Goal: Transaction & Acquisition: Obtain resource

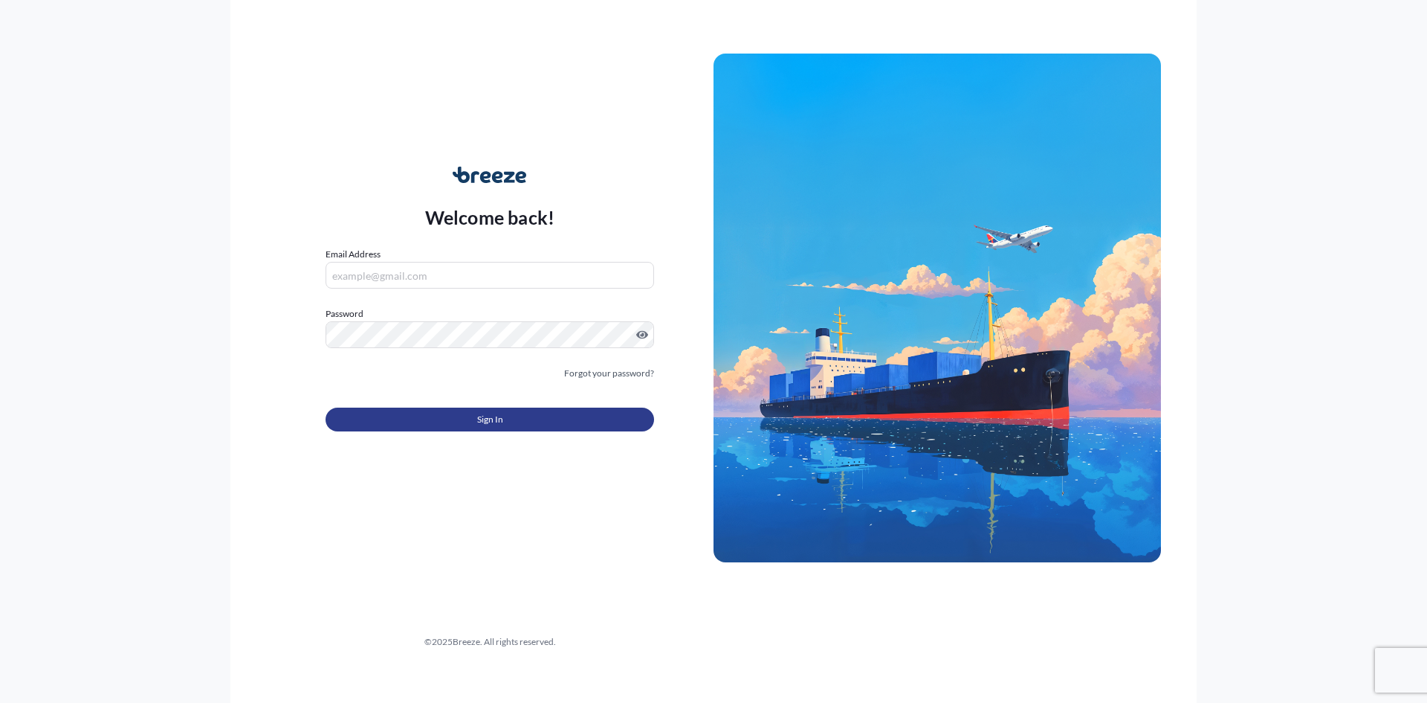
type input "[EMAIL_ADDRESS][DOMAIN_NAME]"
click at [465, 415] on button "Sign In" at bounding box center [490, 419] width 329 height 24
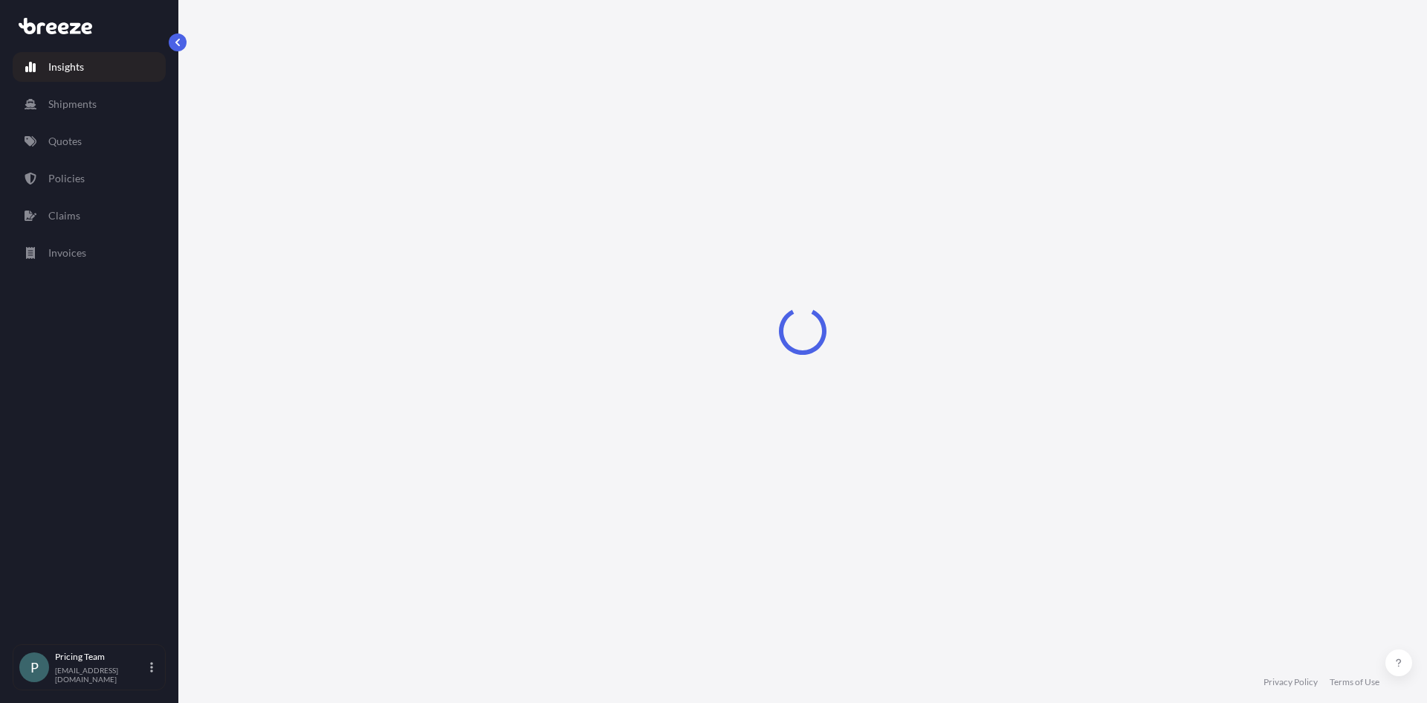
select select "2025"
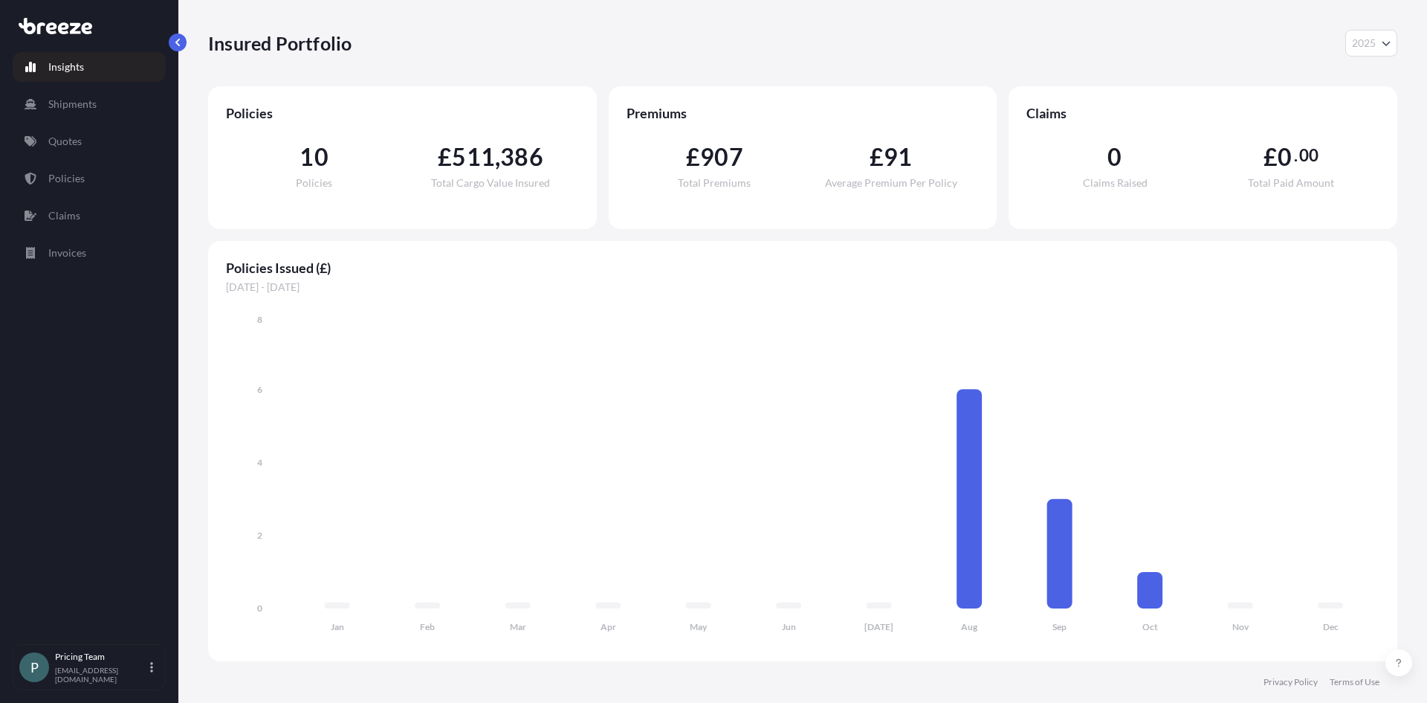
click at [441, 42] on div "Insured Portfolio 2025 2025 2024 2023 2022" at bounding box center [803, 43] width 1190 height 27
click at [65, 143] on p "Quotes" at bounding box center [64, 141] width 33 height 15
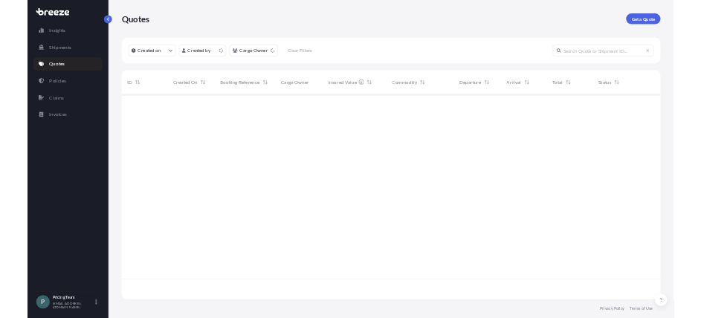
scroll to position [450, 1178]
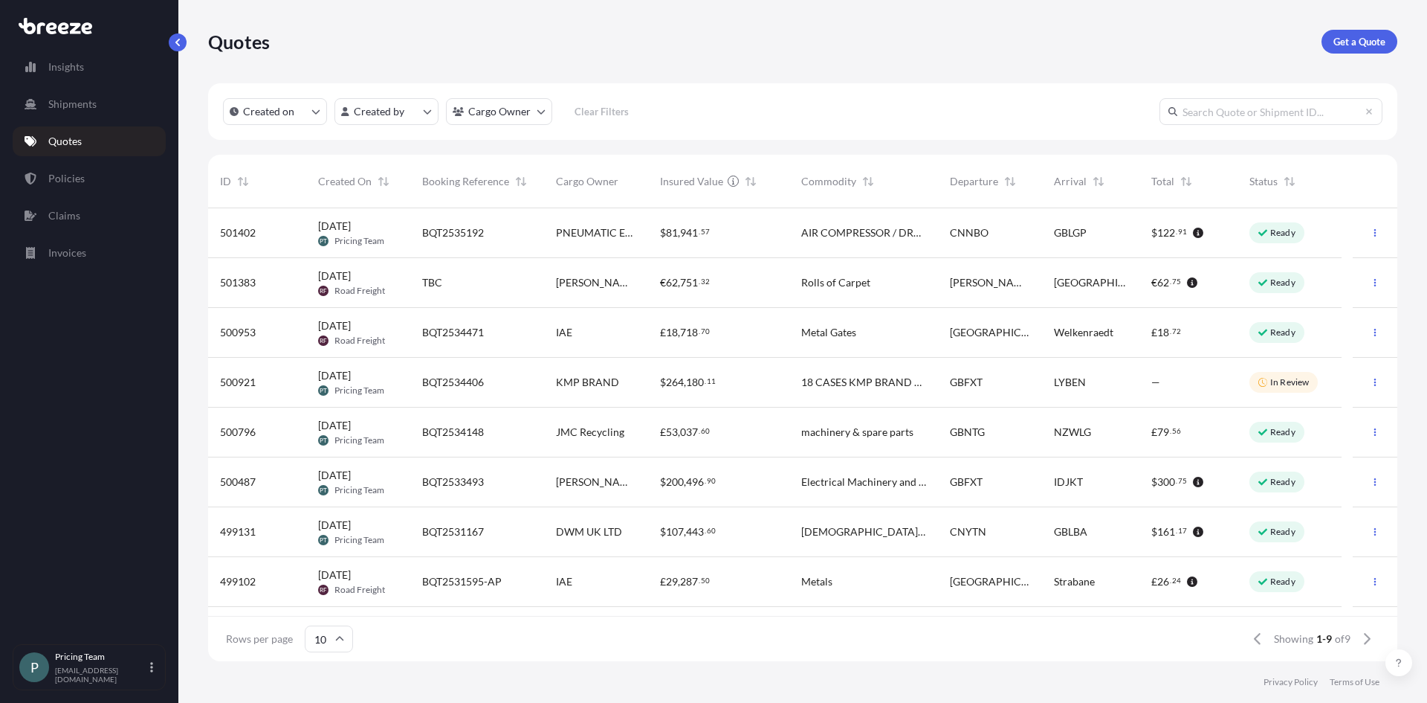
click at [74, 147] on p "Quotes" at bounding box center [64, 141] width 33 height 15
click at [1353, 53] on link "Get a Quote" at bounding box center [1360, 42] width 76 height 24
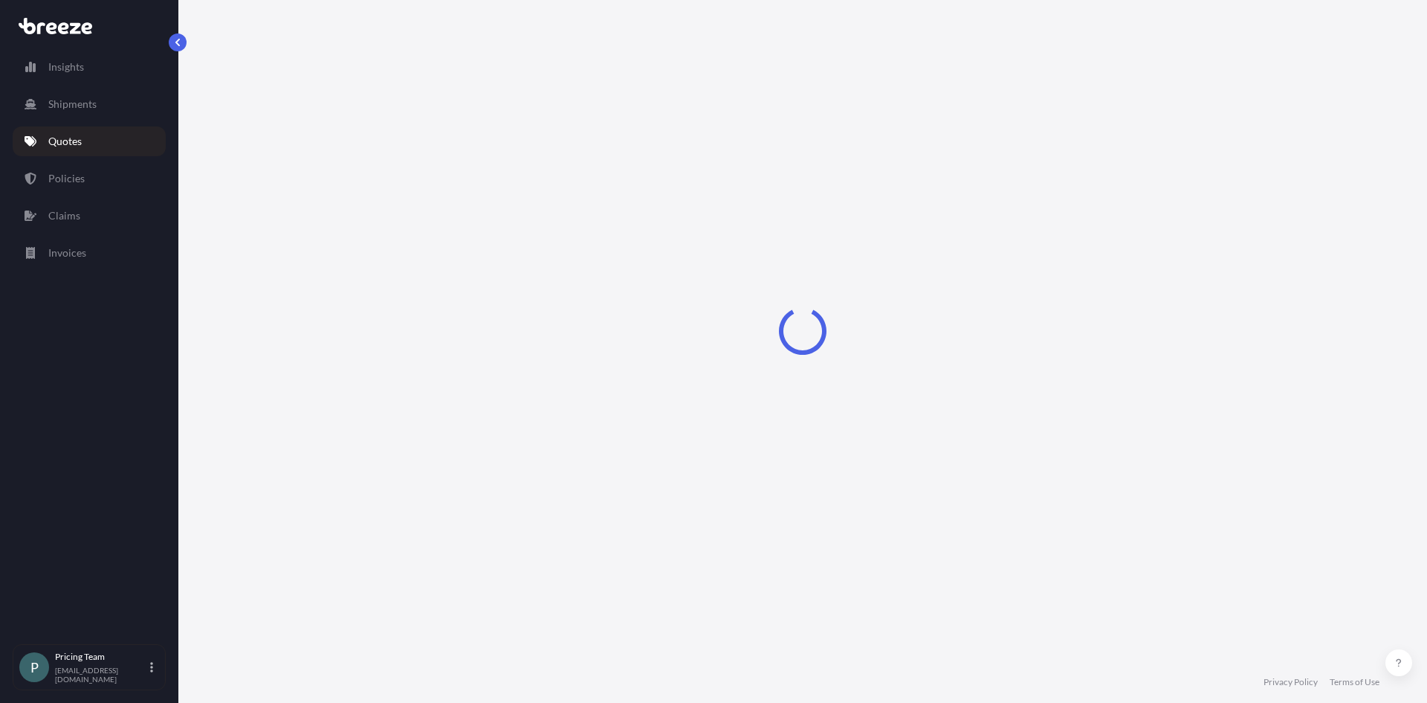
select select "Sea"
select select "1"
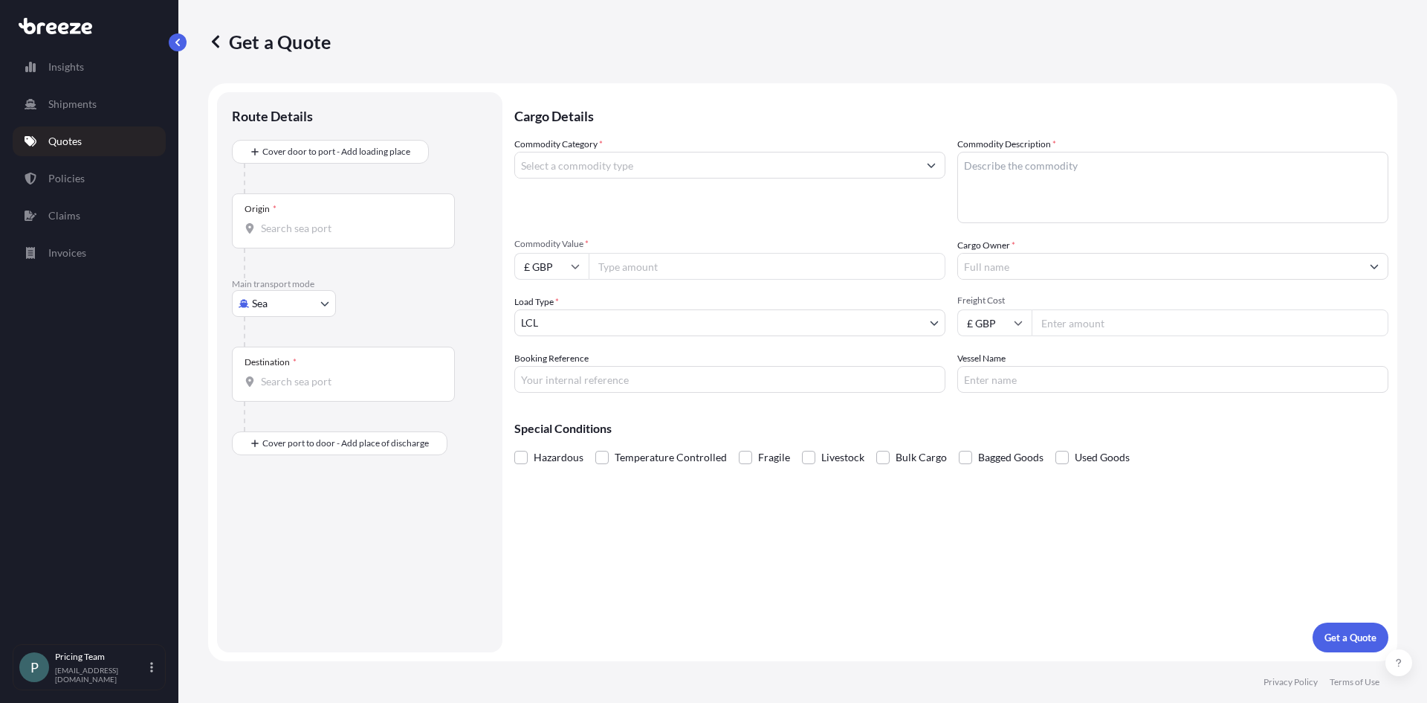
click at [612, 170] on input "Commodity Category *" at bounding box center [716, 165] width 403 height 27
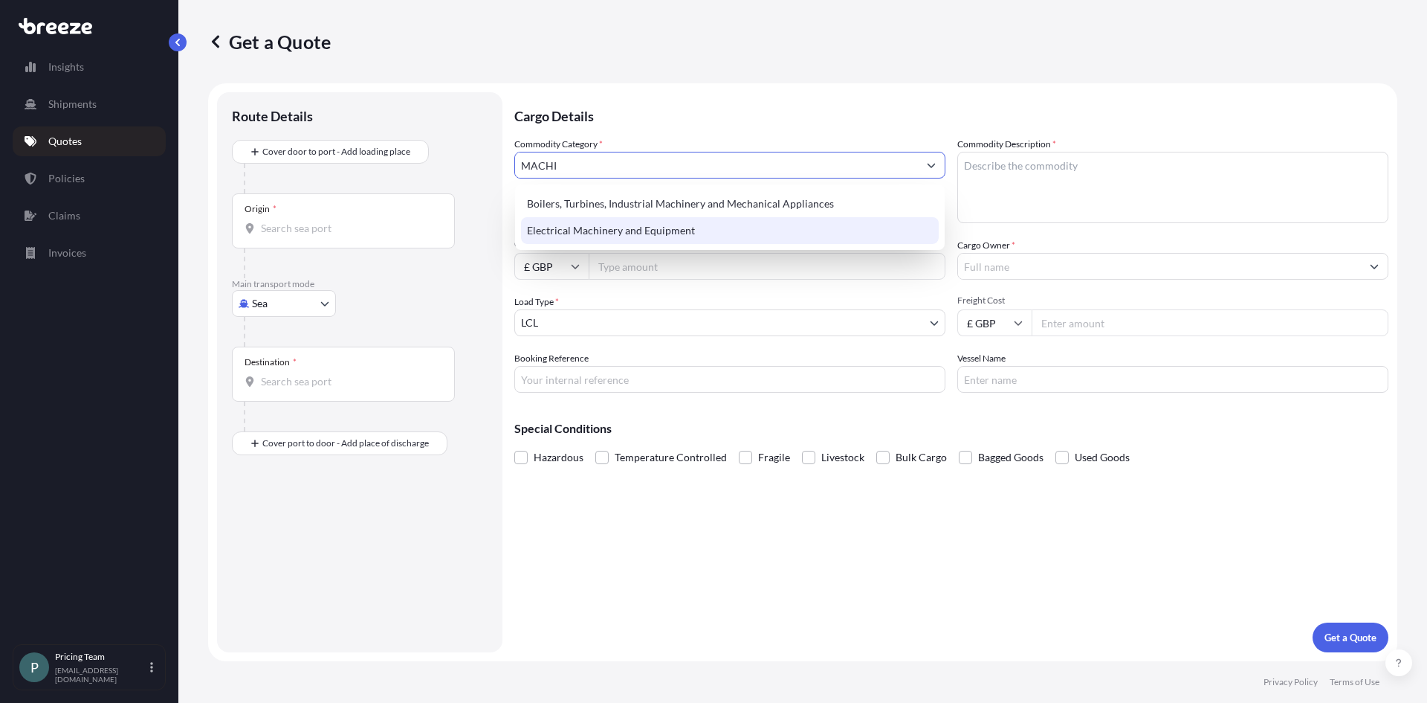
click at [644, 233] on div "Electrical Machinery and Equipment" at bounding box center [730, 230] width 418 height 27
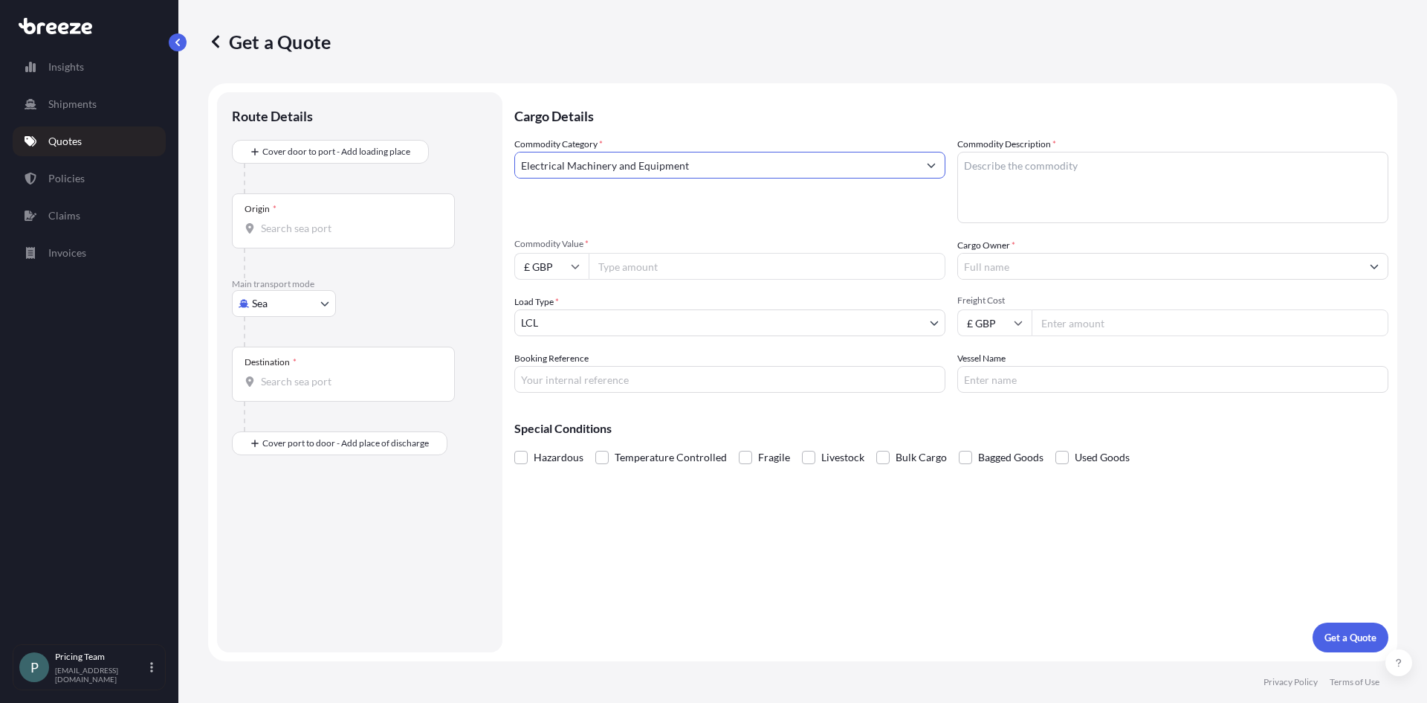
type input "Electrical Machinery and Equipment"
click at [1052, 175] on textarea "Commodity Description *" at bounding box center [1173, 187] width 431 height 71
type textarea "MACHINERY"
click at [295, 233] on input "Origin *" at bounding box center [348, 228] width 175 height 15
type input "GBSOU - [GEOGRAPHIC_DATA], [GEOGRAPHIC_DATA]"
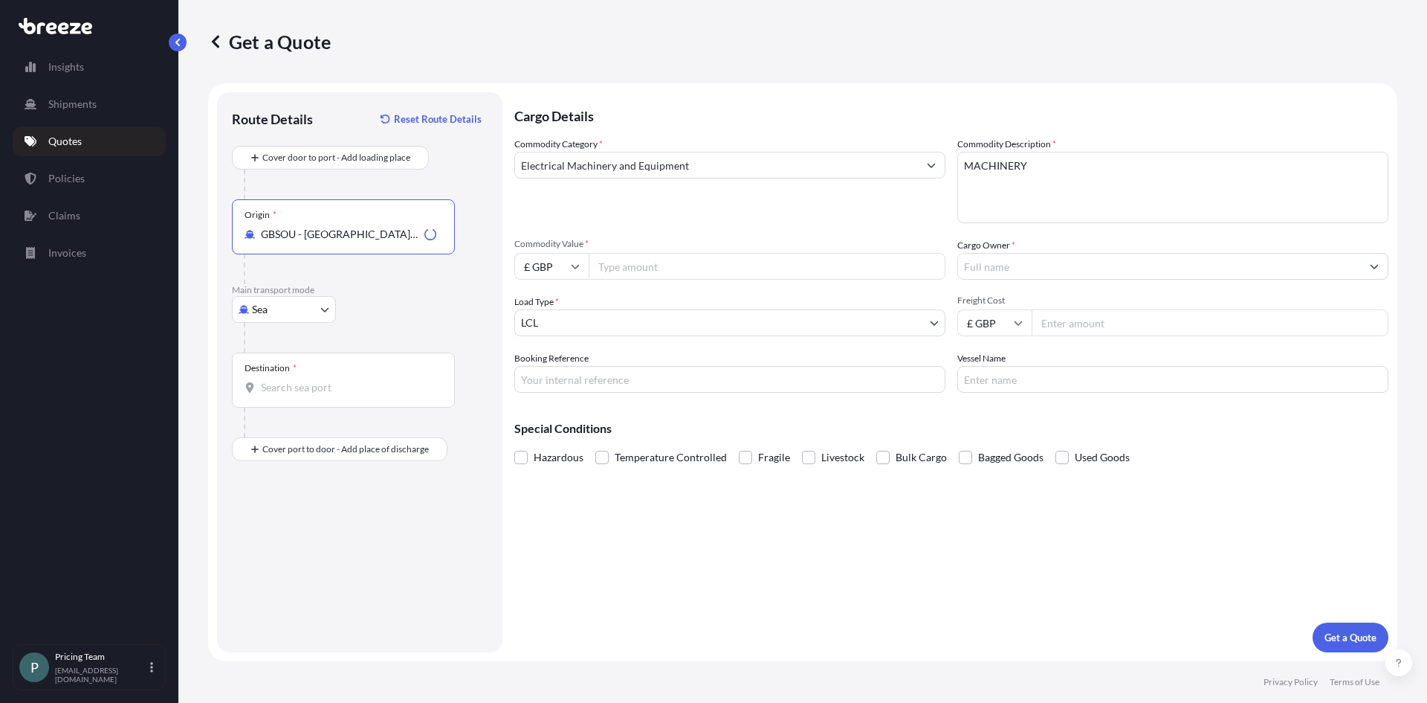
click at [346, 382] on input "Destination *" at bounding box center [348, 387] width 175 height 15
click at [358, 449] on div "JPTMK - Tomakom ai, [GEOGRAPHIC_DATA]" at bounding box center [379, 437] width 283 height 36
type input "JPTMK - Tomakomai, [GEOGRAPHIC_DATA]"
click at [642, 263] on input "Commodity Value *" at bounding box center [767, 266] width 357 height 27
type input "87000.00"
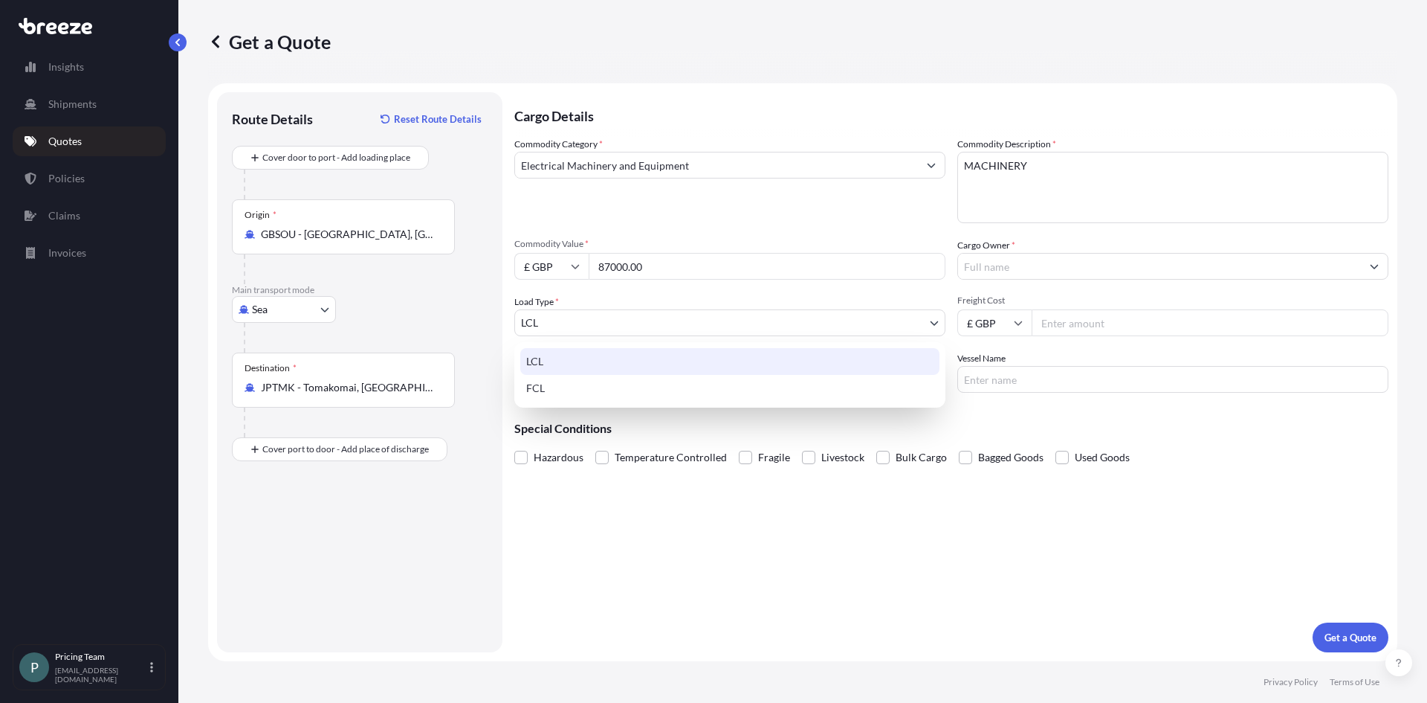
click at [628, 323] on body "Insights Shipments Quotes Policies Claims Invoices P Pricing Team [EMAIL_ADDRES…" at bounding box center [713, 351] width 1427 height 703
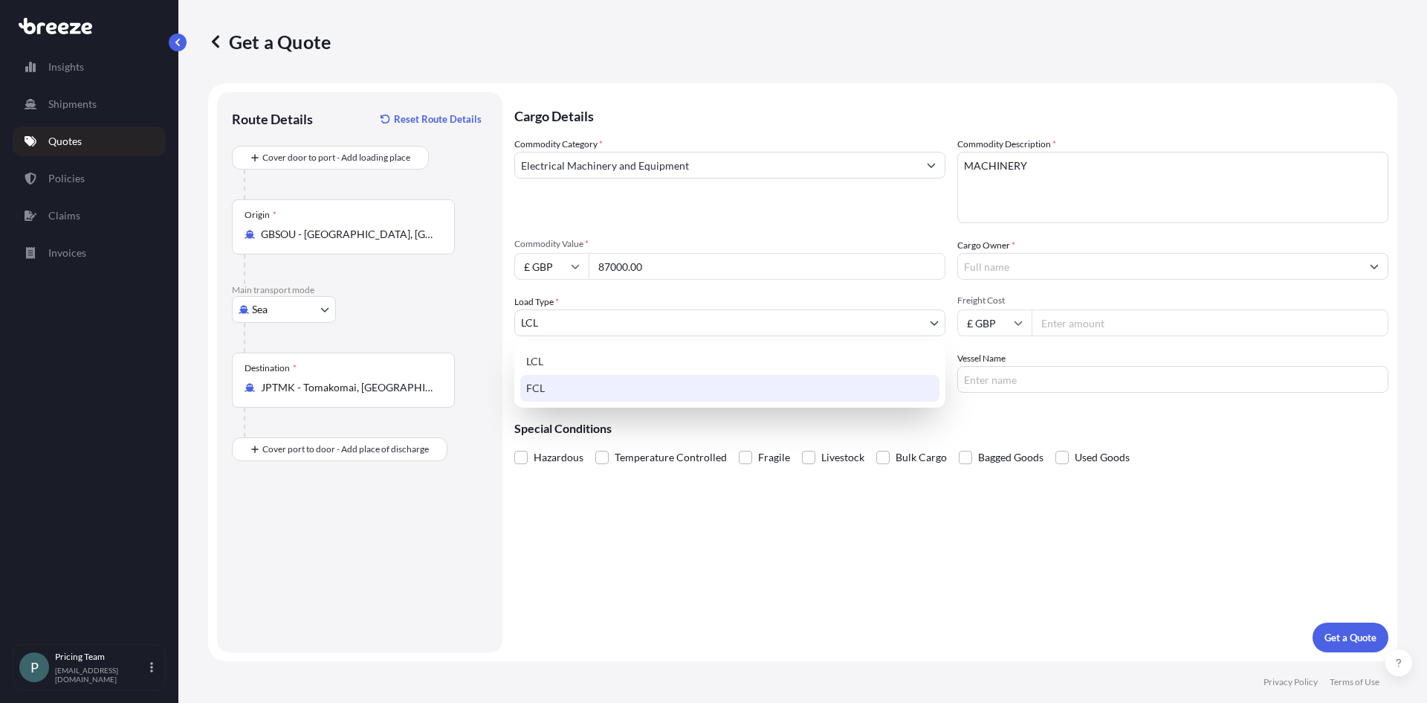
click at [590, 394] on div "FCL" at bounding box center [729, 388] width 419 height 27
select select "2"
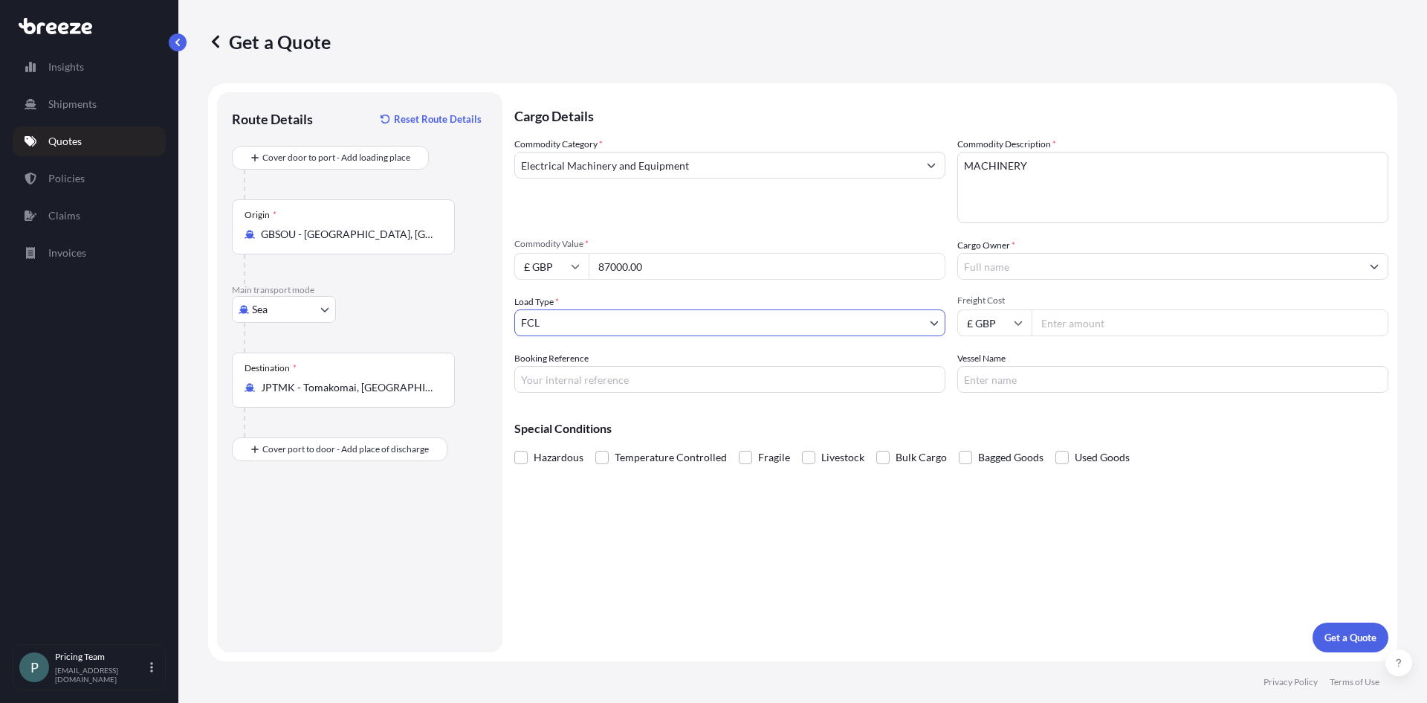
click at [1061, 323] on input "Freight Cost" at bounding box center [1210, 322] width 357 height 27
type input "2000"
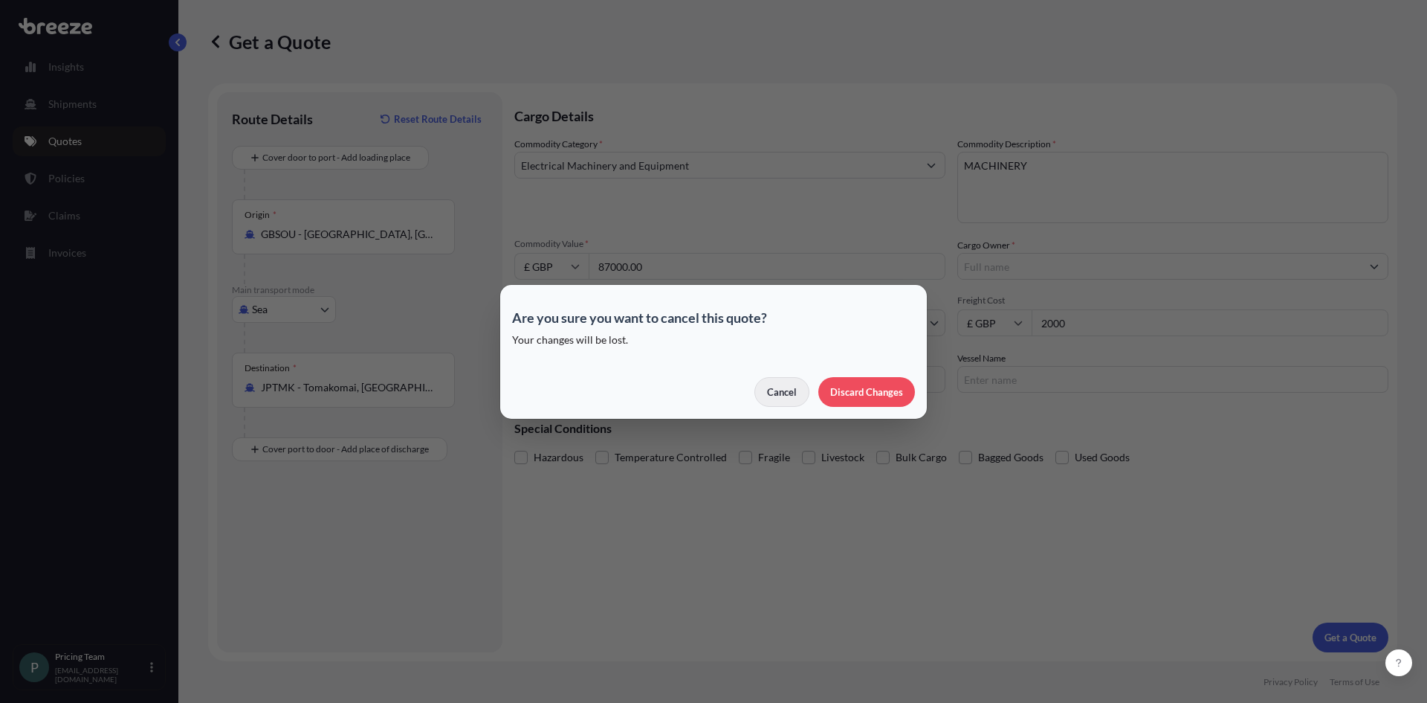
click at [783, 394] on p "Cancel" at bounding box center [782, 391] width 30 height 15
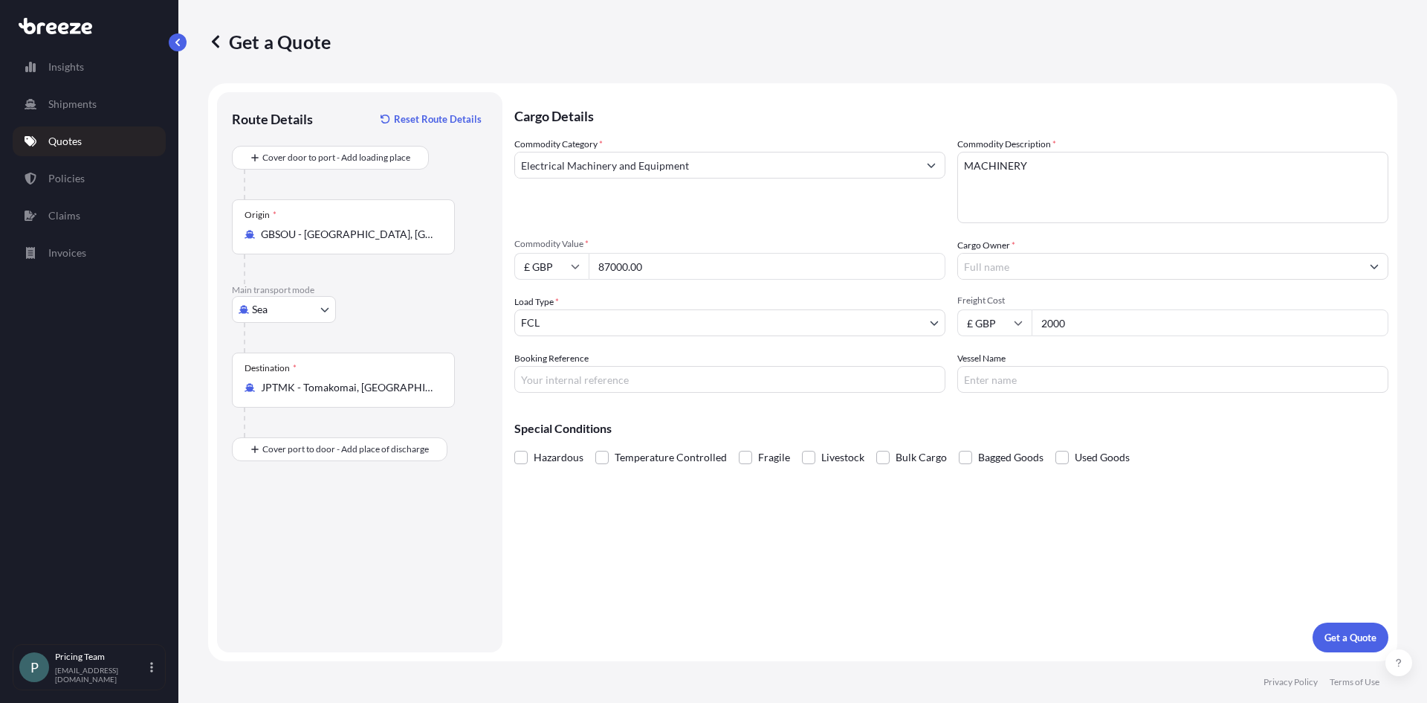
click at [1056, 260] on input "Cargo Owner *" at bounding box center [1159, 266] width 403 height 27
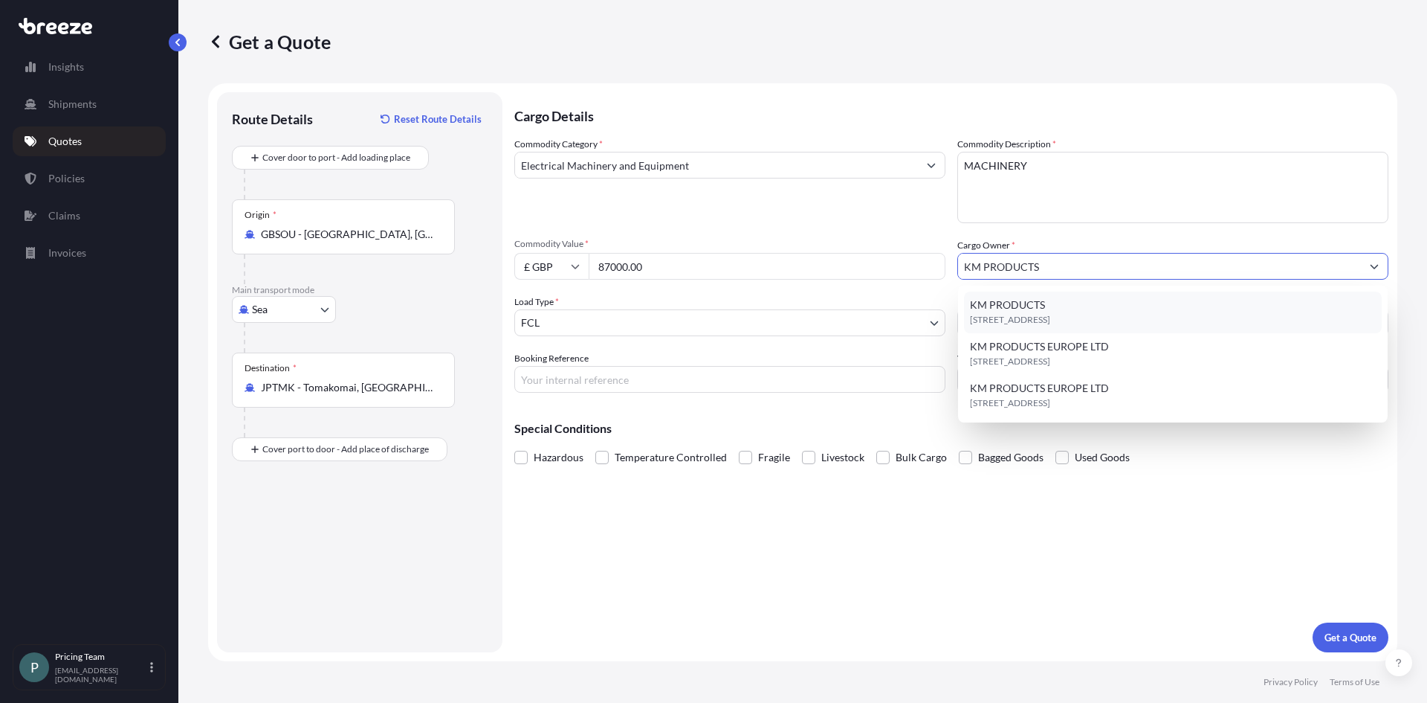
click at [1031, 298] on span "KM PRODUCTS" at bounding box center [1007, 304] width 75 height 15
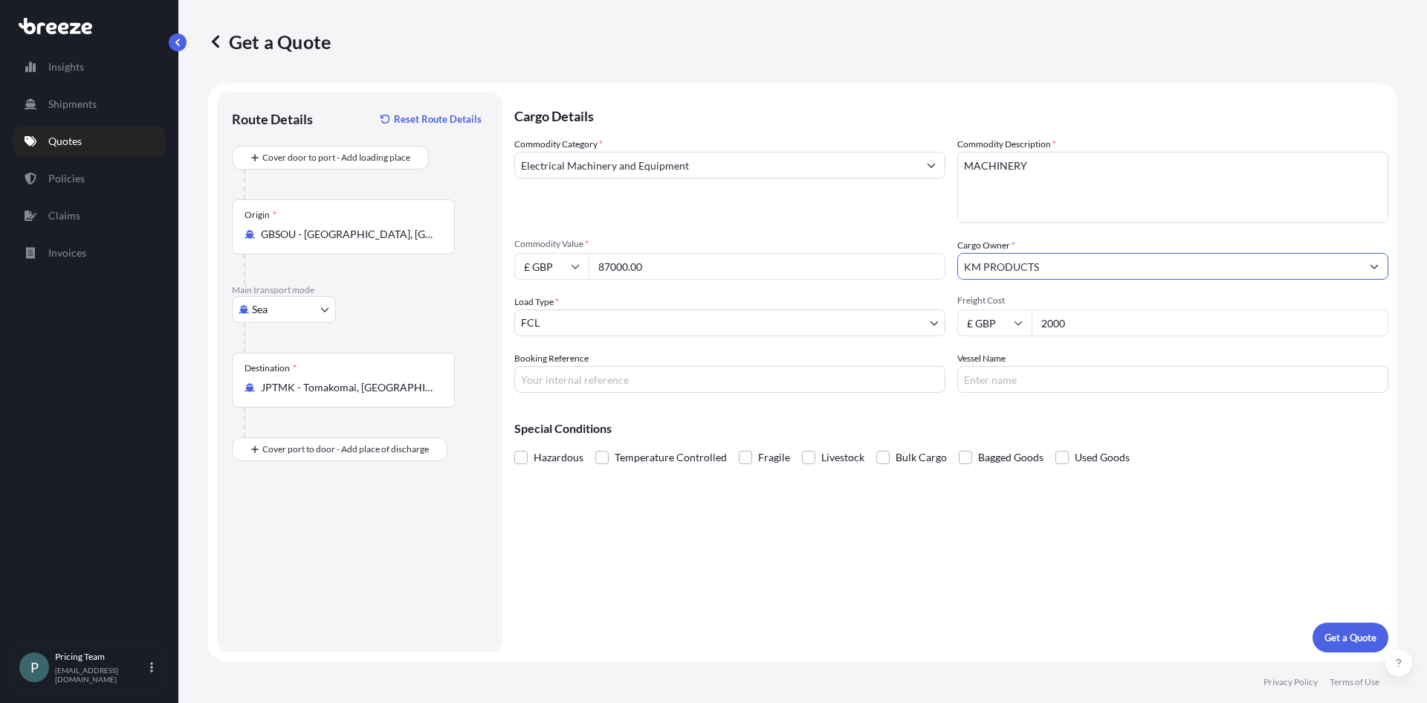
type input "KM PRODUCTS"
click at [618, 378] on input "Booking Reference" at bounding box center [729, 379] width 431 height 27
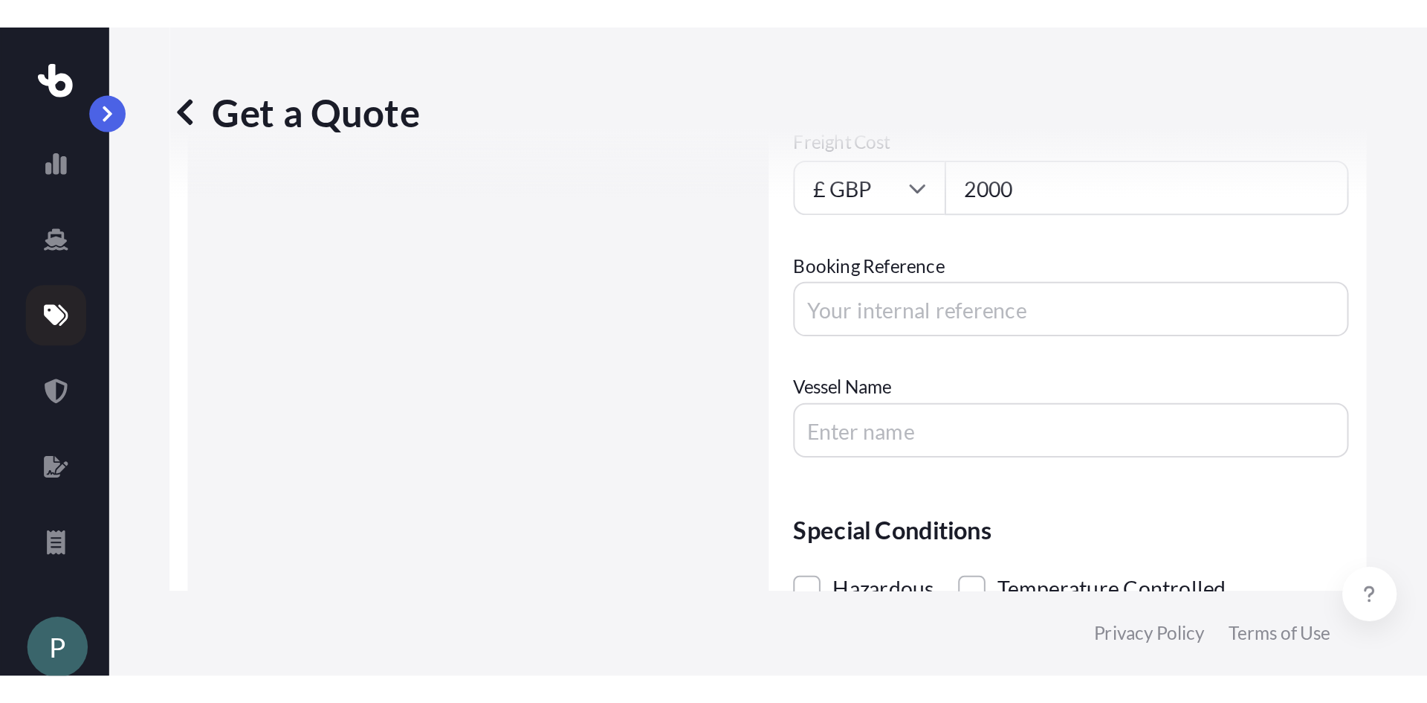
scroll to position [446, 0]
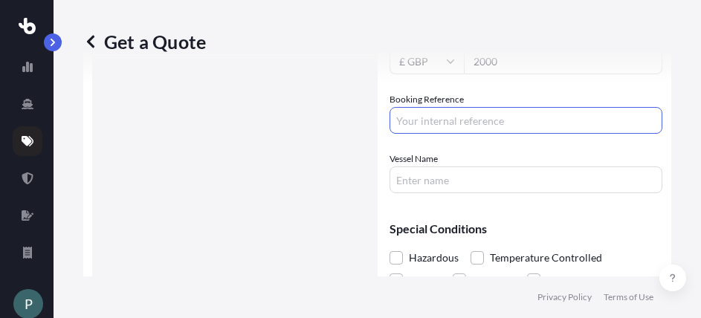
click at [425, 124] on input "Booking Reference" at bounding box center [526, 120] width 273 height 27
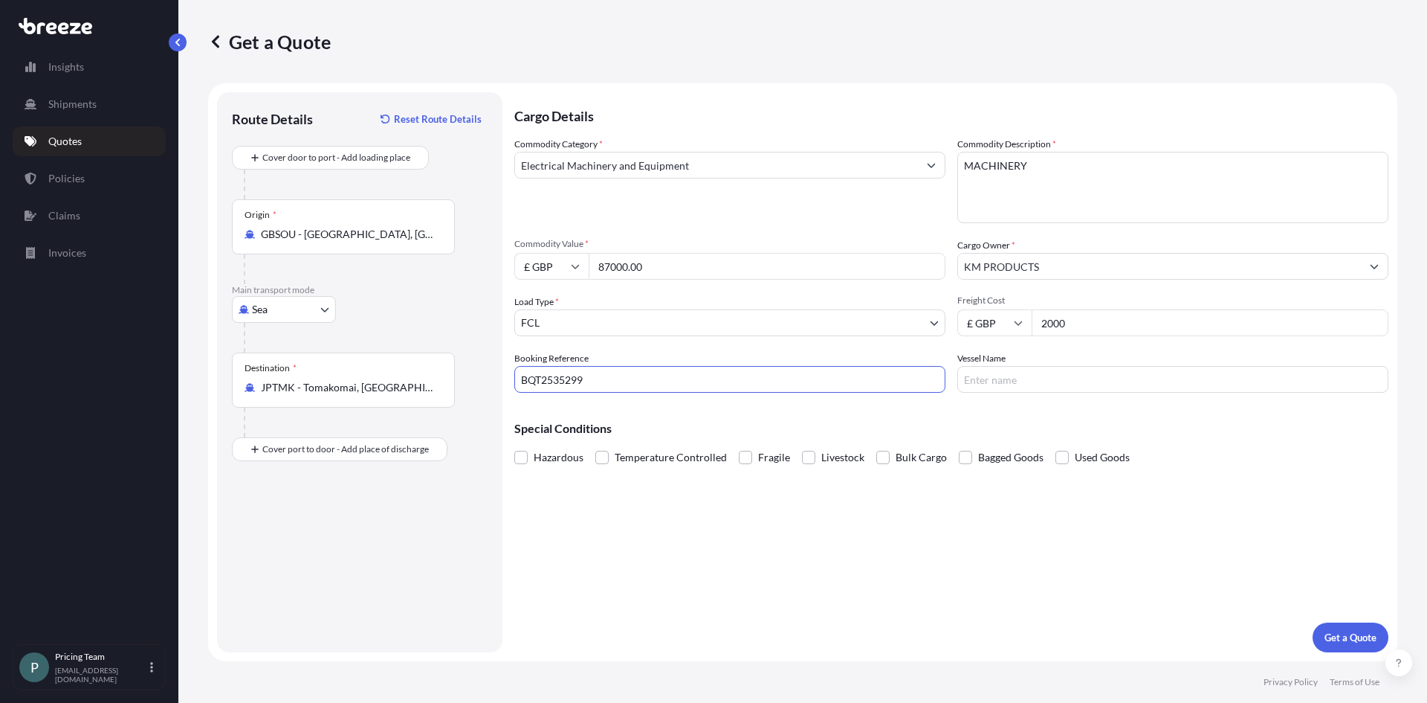
scroll to position [0, 0]
type input "BQT2535299"
click at [625, 549] on div "Cargo Details Commodity Category * Electrical Machinery and Equipment Commodity…" at bounding box center [951, 372] width 874 height 560
click at [1351, 642] on p "Get a Quote" at bounding box center [1351, 637] width 52 height 15
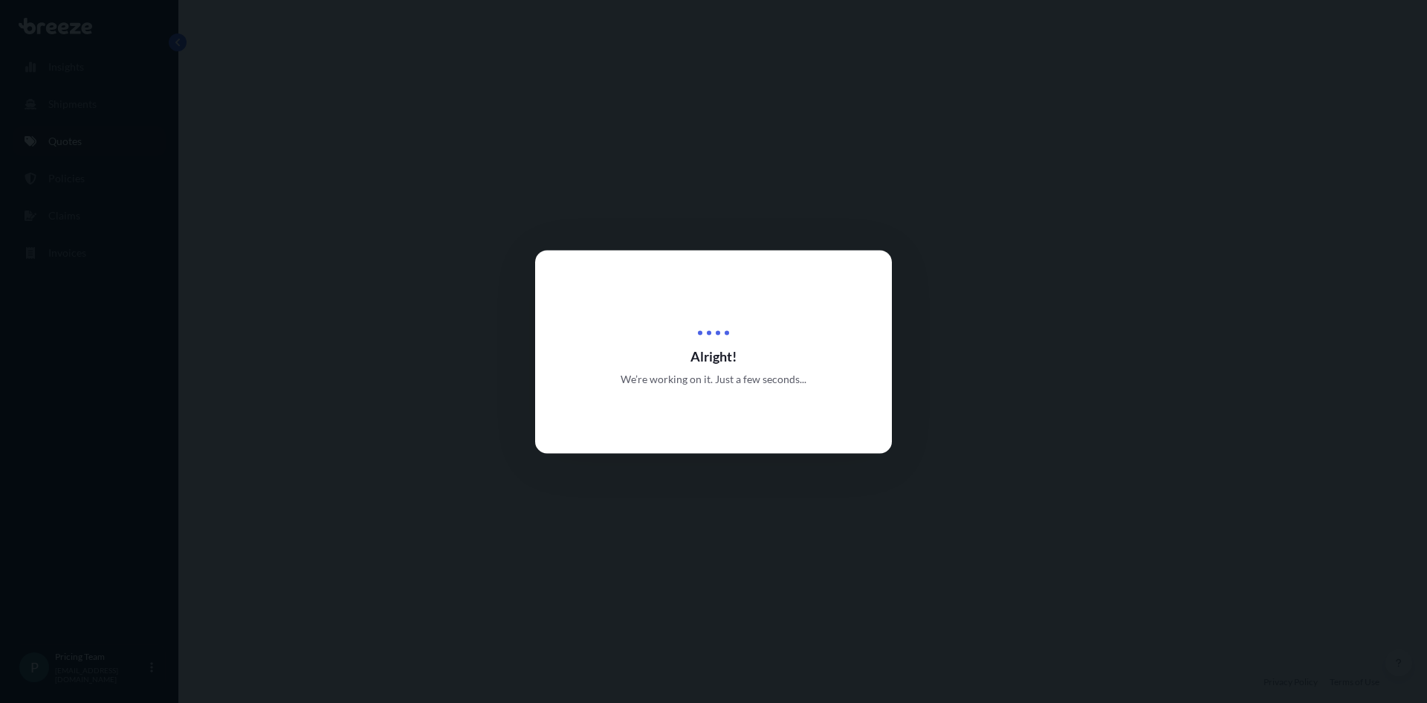
select select "Sea"
select select "2"
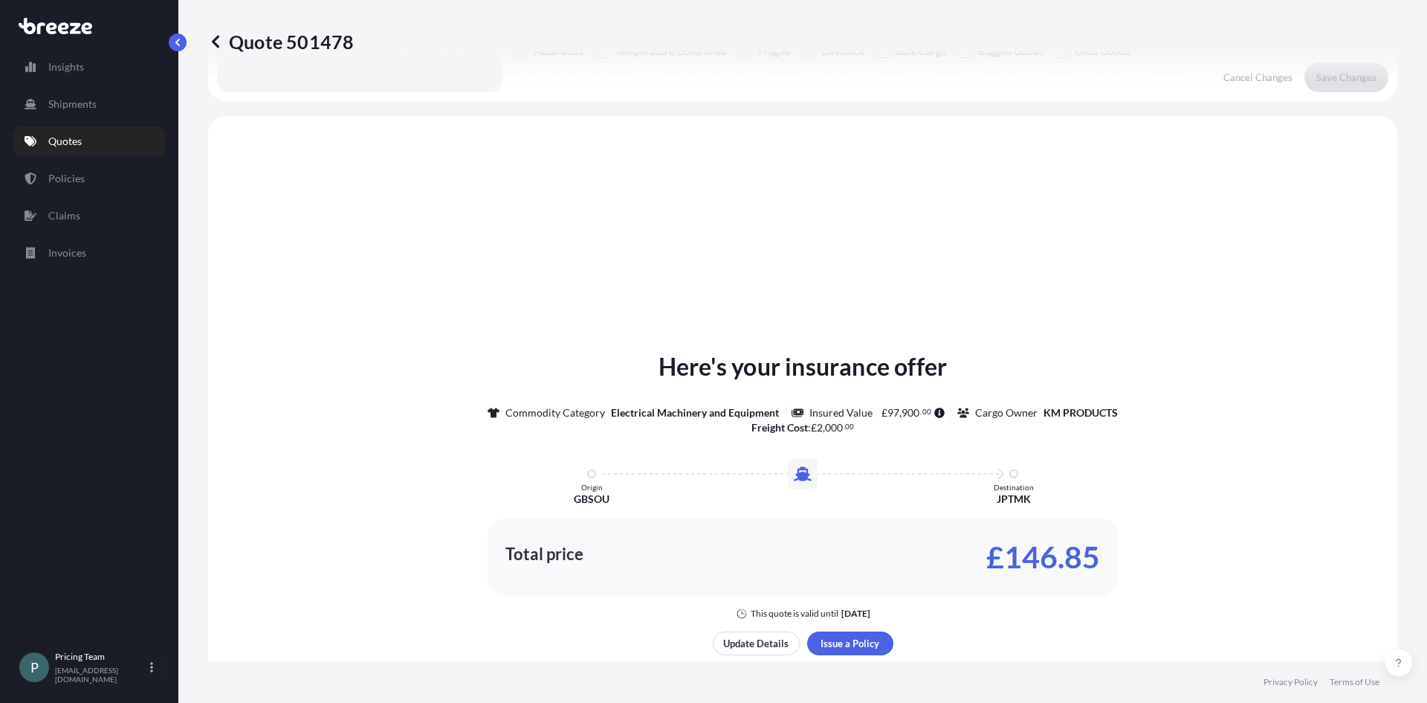
scroll to position [448, 0]
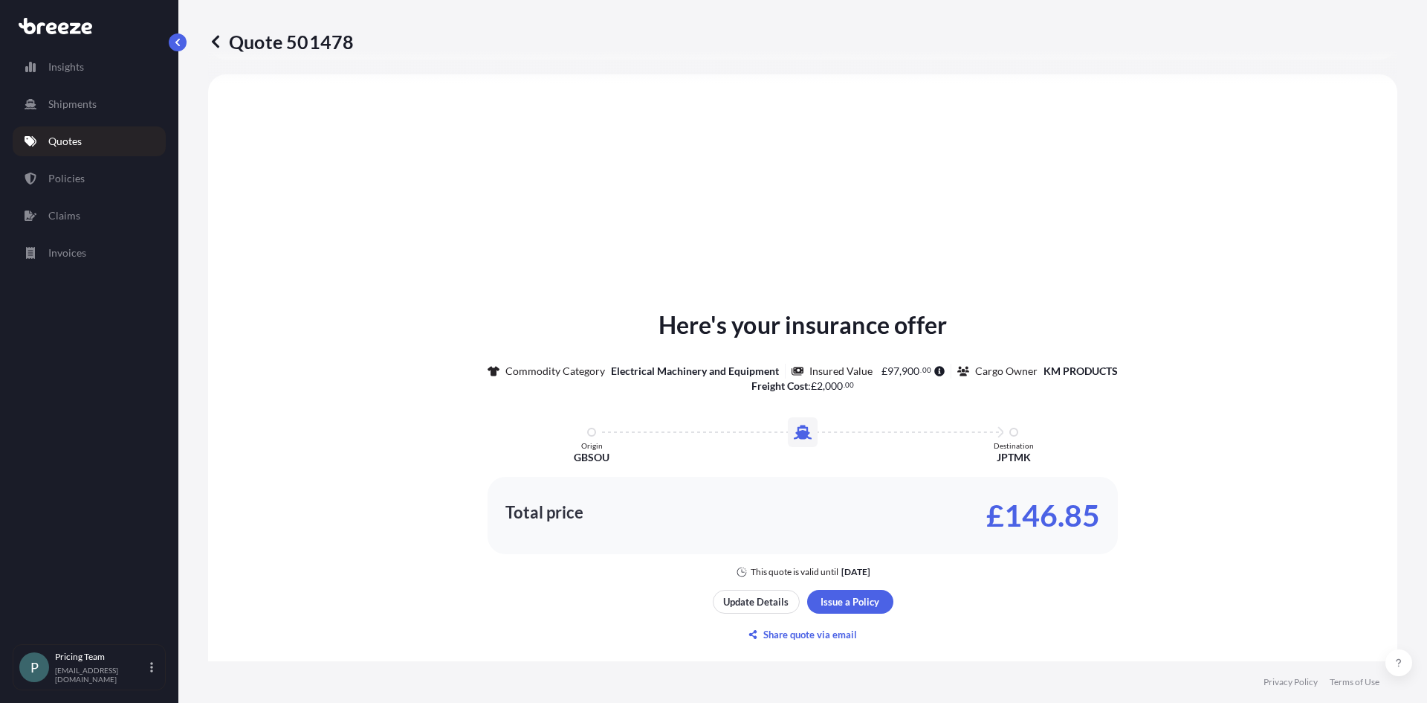
click at [946, 205] on div "Here's your insurance offer Commodity Category Electrical Machinery and Equipme…" at bounding box center [803, 476] width 1148 height 763
